Goal: Find specific page/section: Find specific page/section

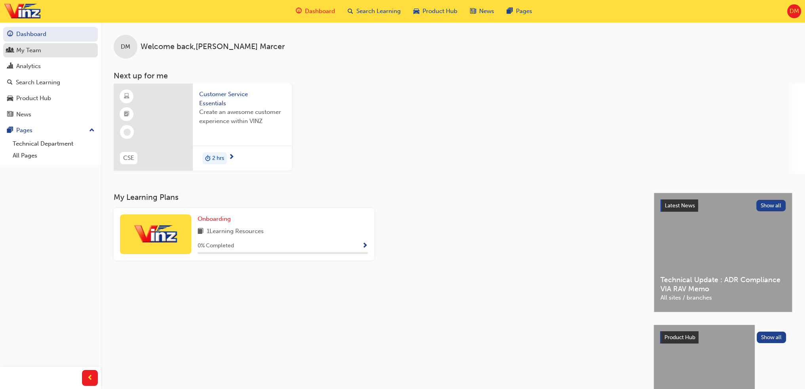
click at [49, 53] on div "My Team" at bounding box center [50, 51] width 87 height 10
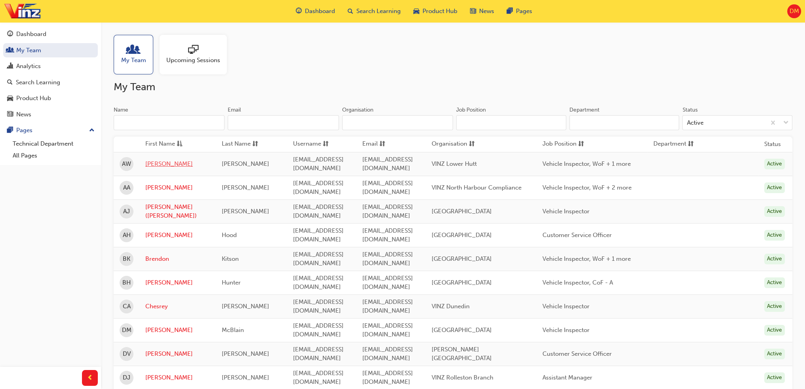
click at [163, 164] on link "[PERSON_NAME]" at bounding box center [177, 164] width 65 height 9
